Goal: Task Accomplishment & Management: Manage account settings

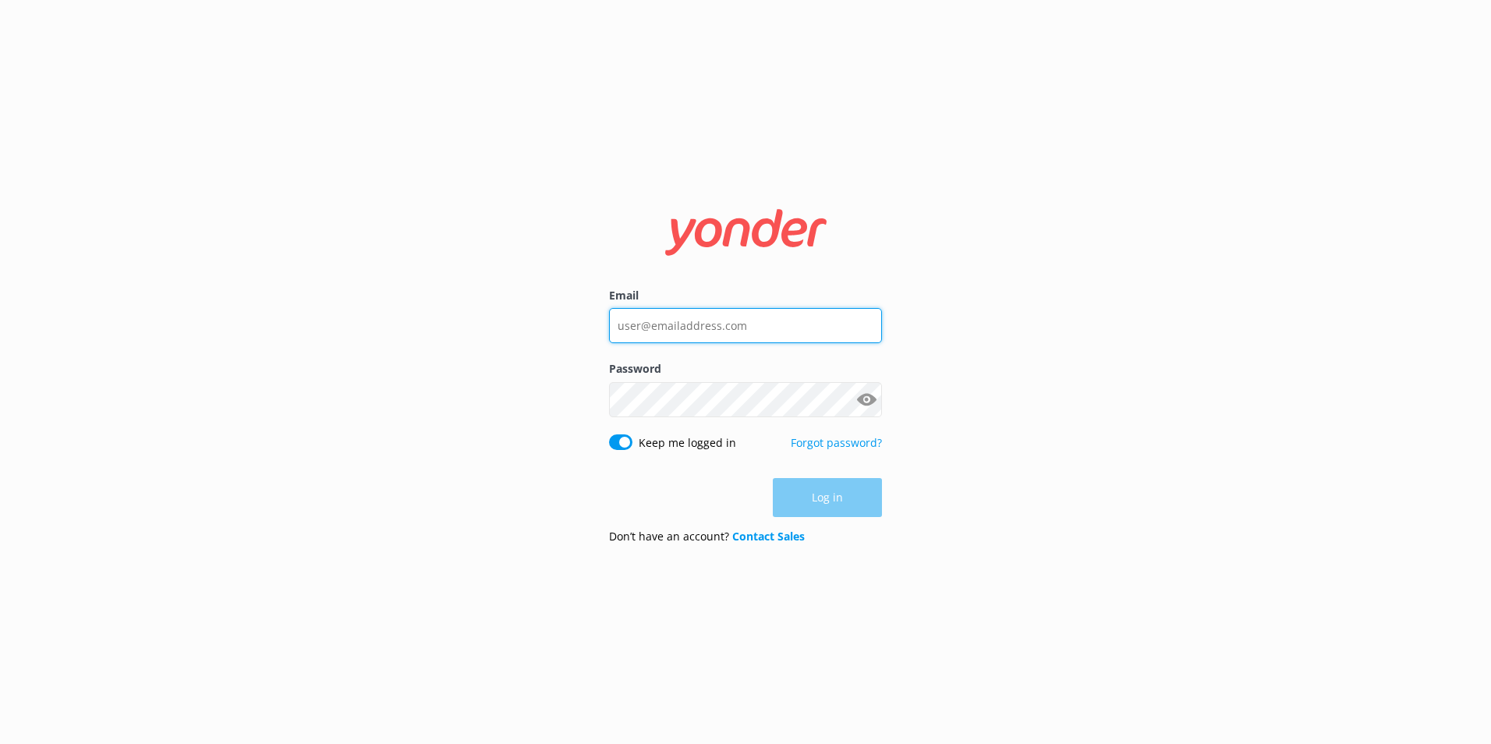
type input "[PERSON_NAME][EMAIL_ADDRESS][PERSON_NAME][DOMAIN_NAME]"
click at [794, 418] on div "Password Show password" at bounding box center [745, 396] width 273 height 73
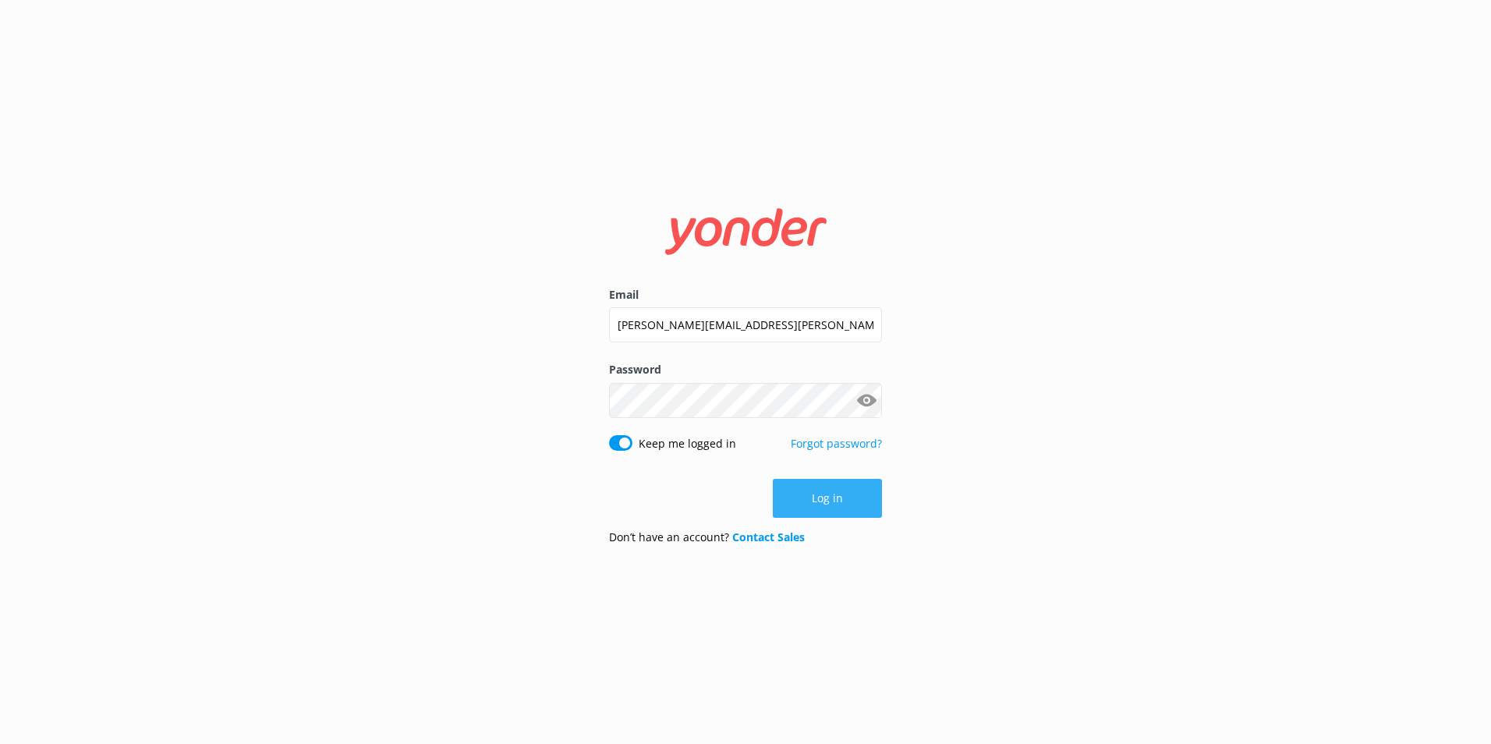
click at [836, 487] on button "Log in" at bounding box center [827, 498] width 109 height 39
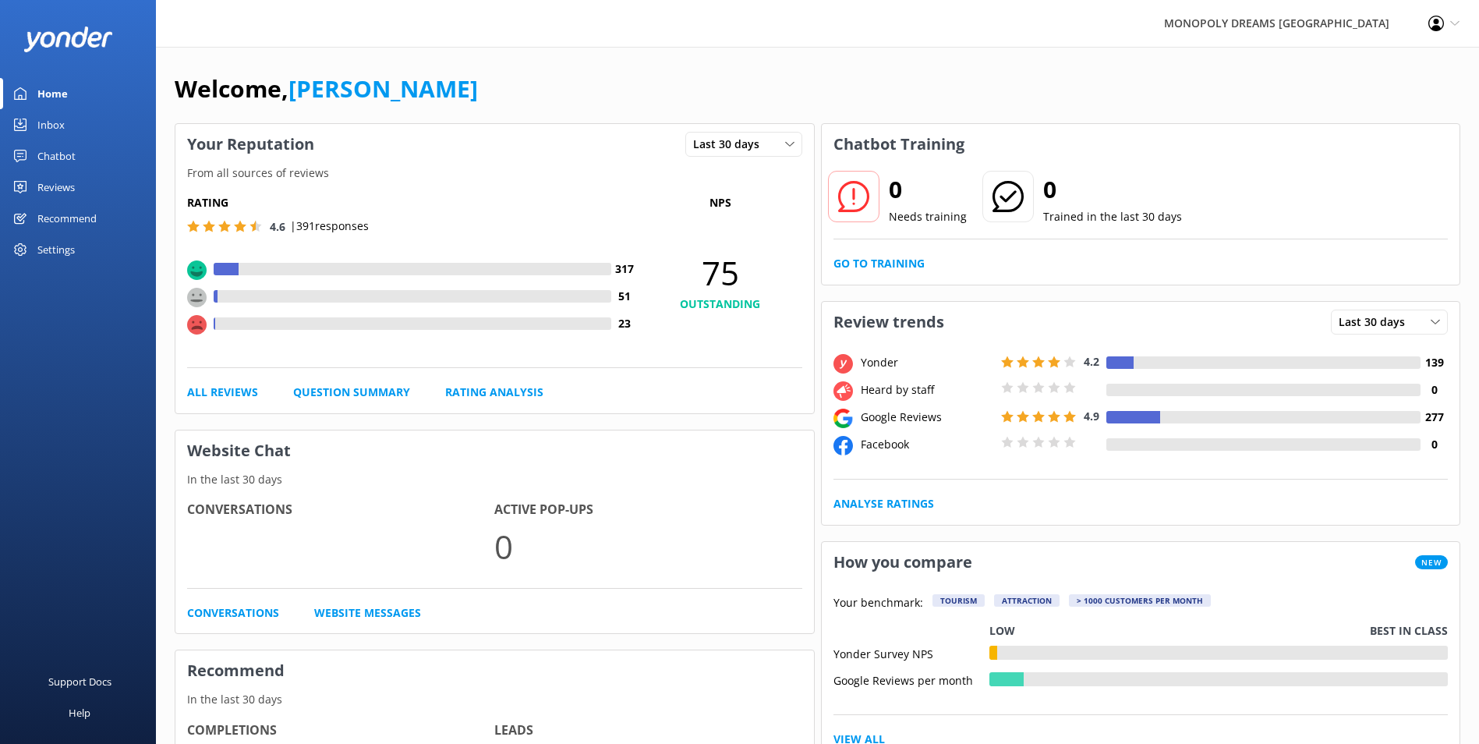
click at [44, 124] on div "Inbox" at bounding box center [50, 124] width 27 height 31
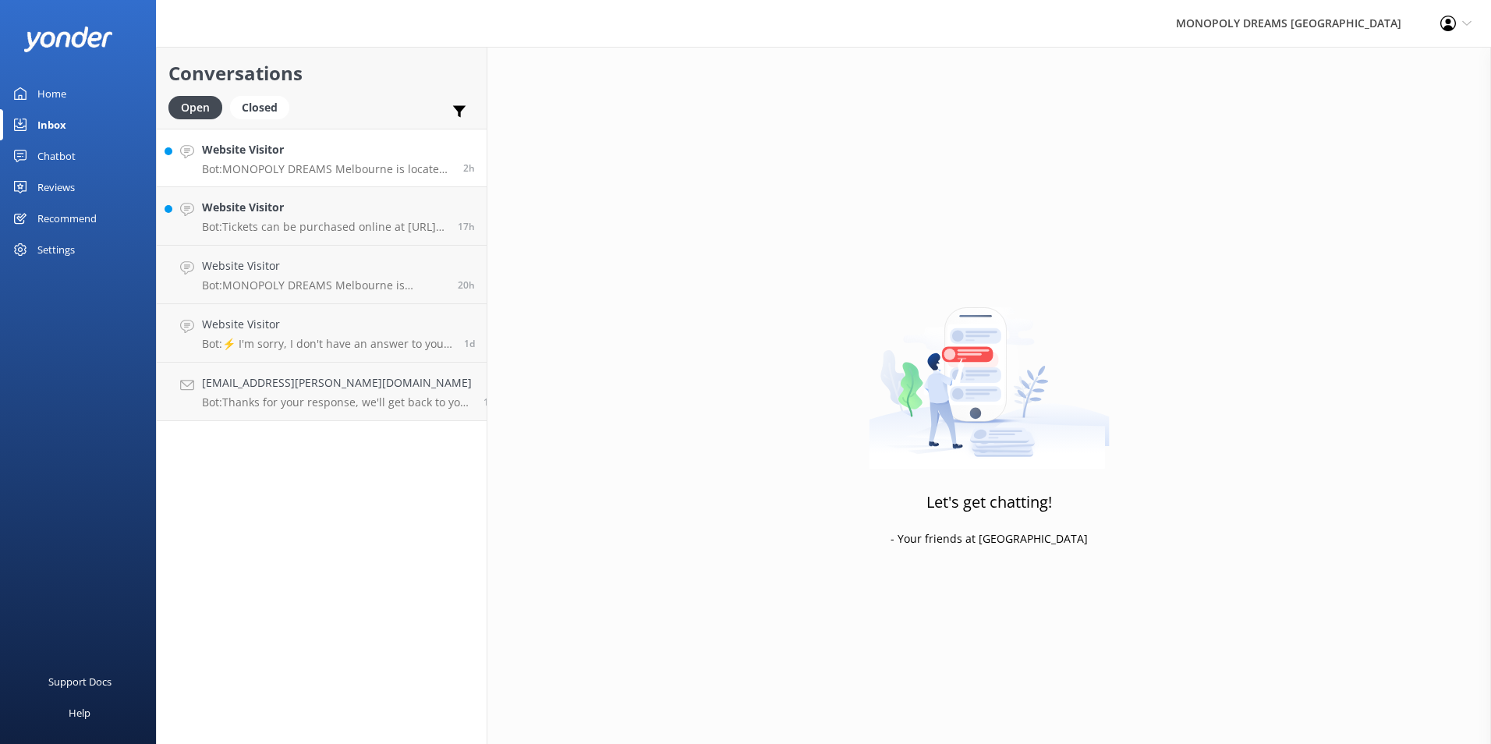
drag, startPoint x: 269, startPoint y: 202, endPoint x: 397, endPoint y: 183, distance: 129.2
click at [270, 202] on h4 "Website Visitor" at bounding box center [324, 207] width 244 height 17
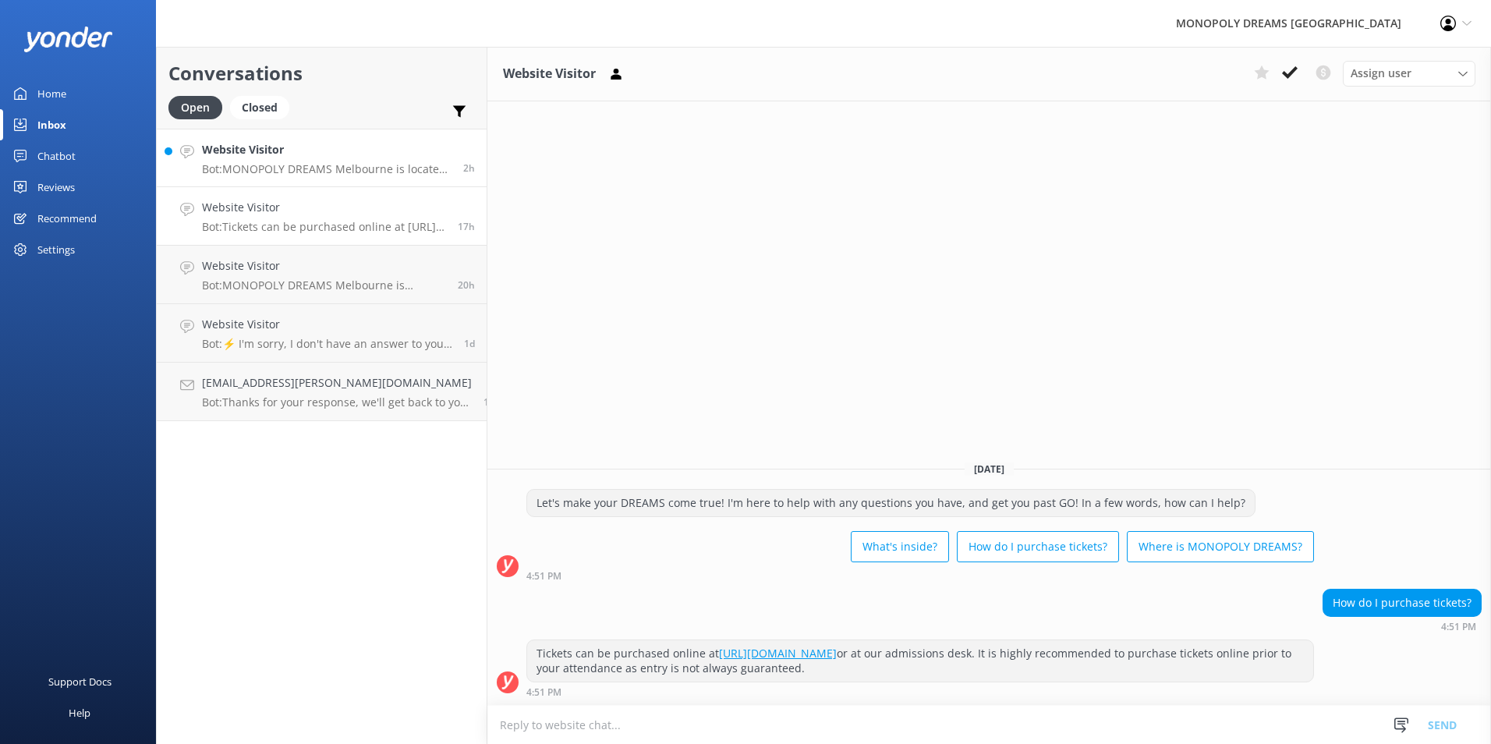
click at [344, 163] on p "Bot: MONOPOLY DREAMS Melbourne is located on the Lower Ground Floor of Melbourn…" at bounding box center [327, 169] width 250 height 14
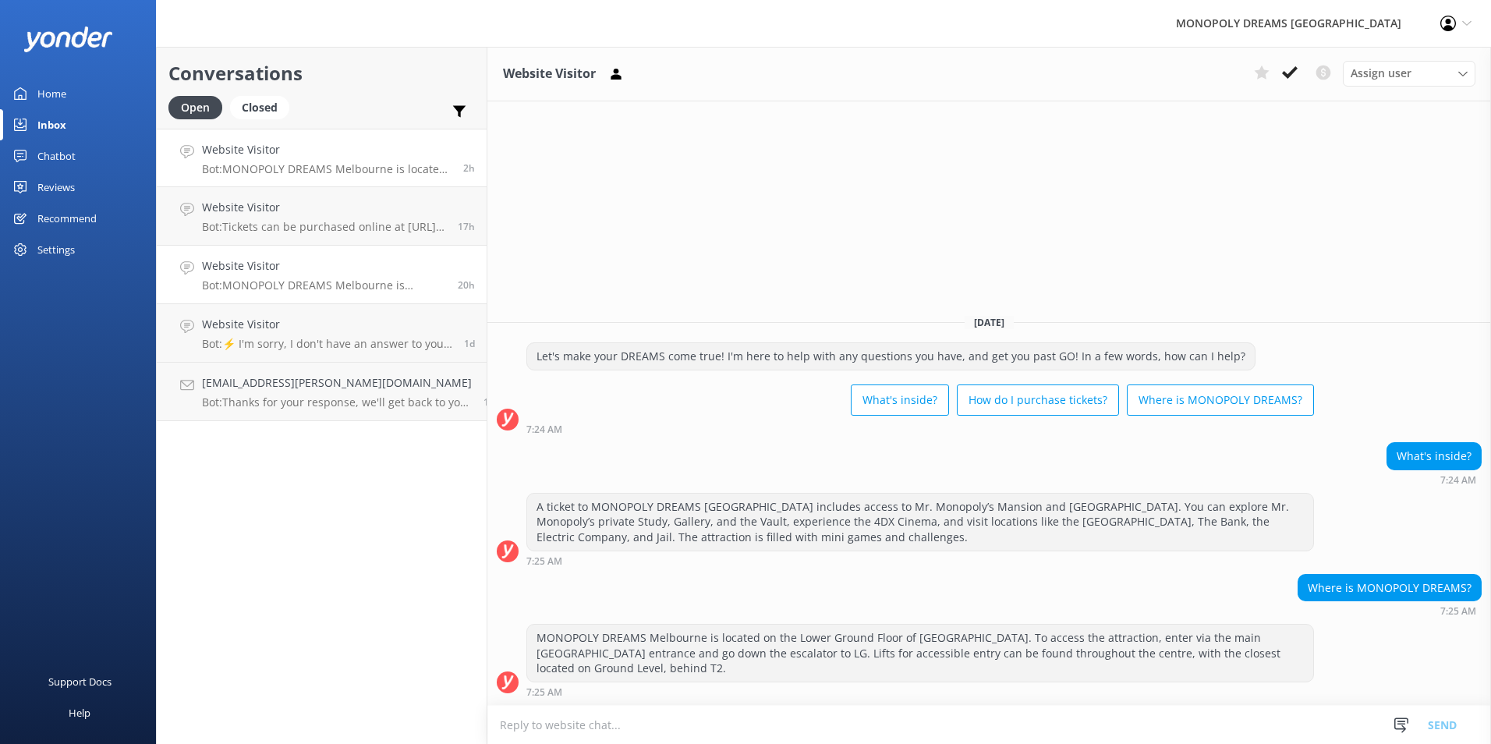
click at [299, 285] on p "Bot: MONOPOLY DREAMS Melbourne is suitable for all ages, including 2-year-olds.…" at bounding box center [324, 285] width 244 height 14
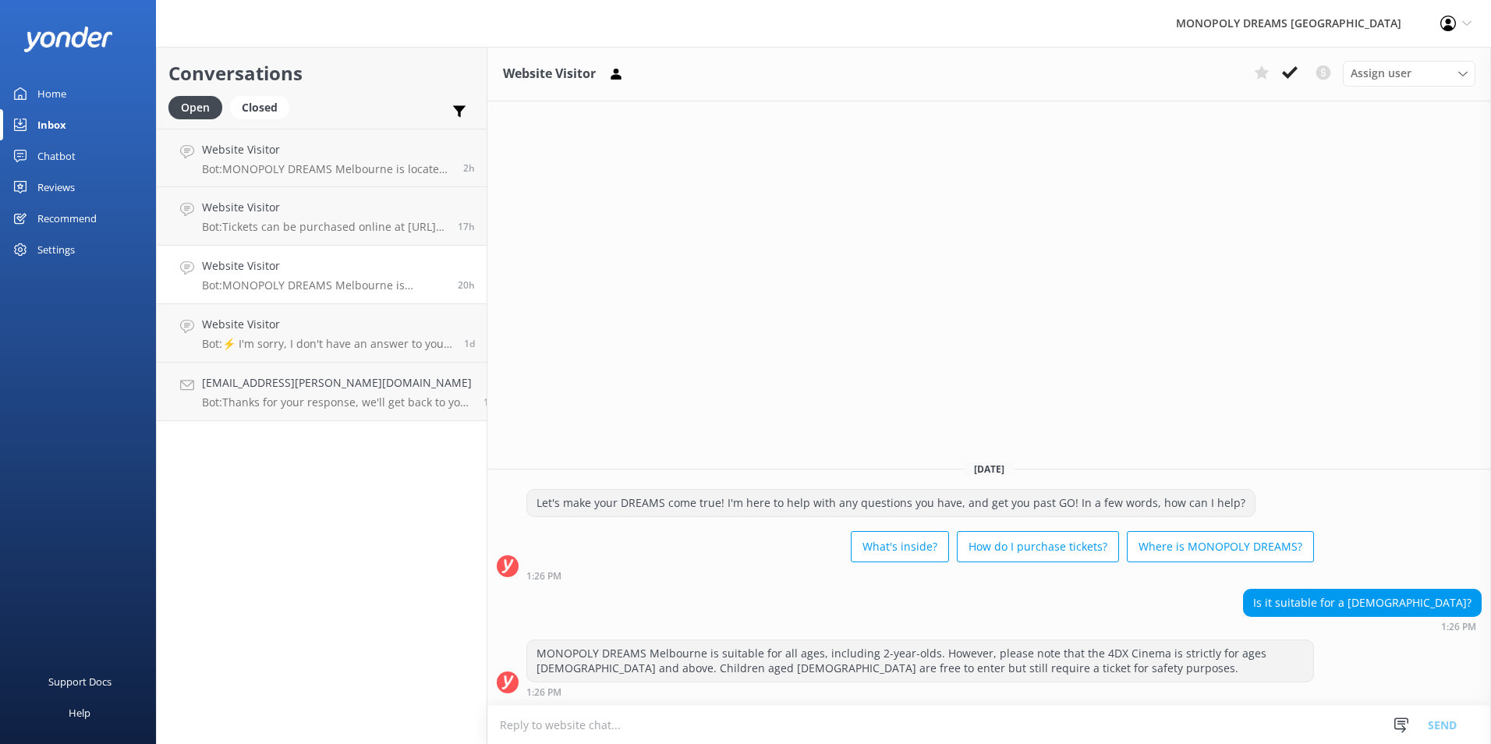
click at [81, 97] on link "Home" at bounding box center [78, 93] width 156 height 31
